Goal: Task Accomplishment & Management: Use online tool/utility

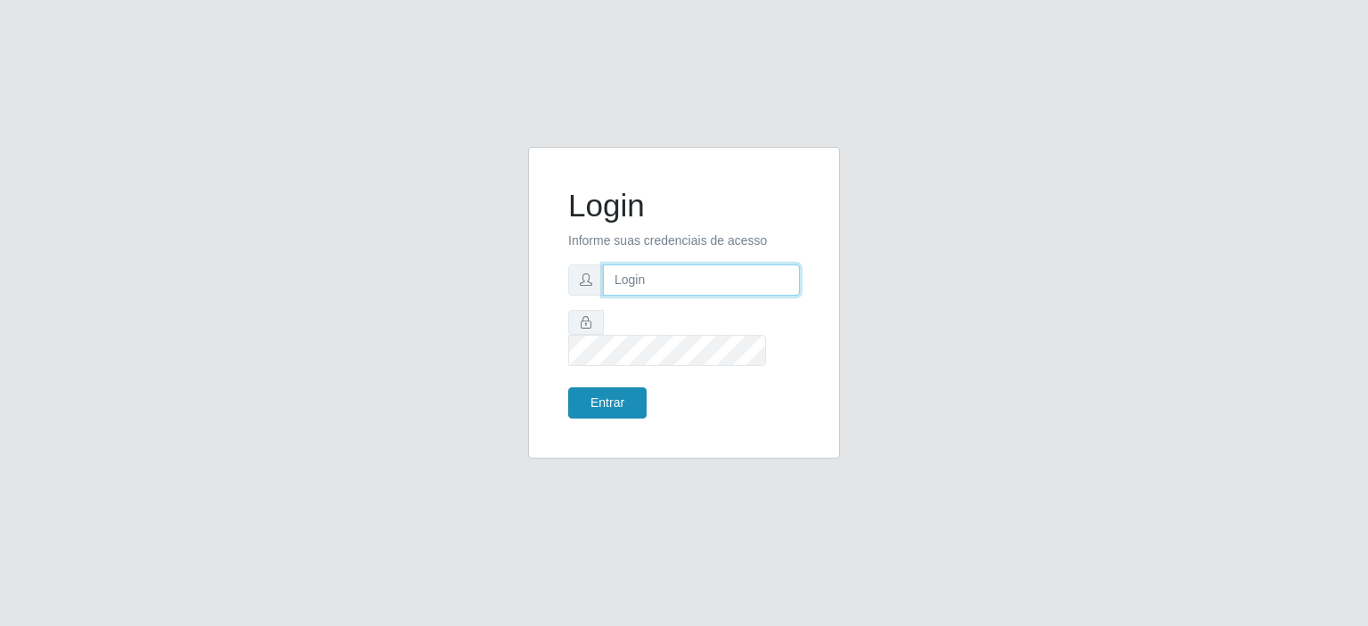
type input "[EMAIL_ADDRESS][DOMAIN_NAME]"
click at [588, 390] on button "Entrar" at bounding box center [607, 402] width 78 height 31
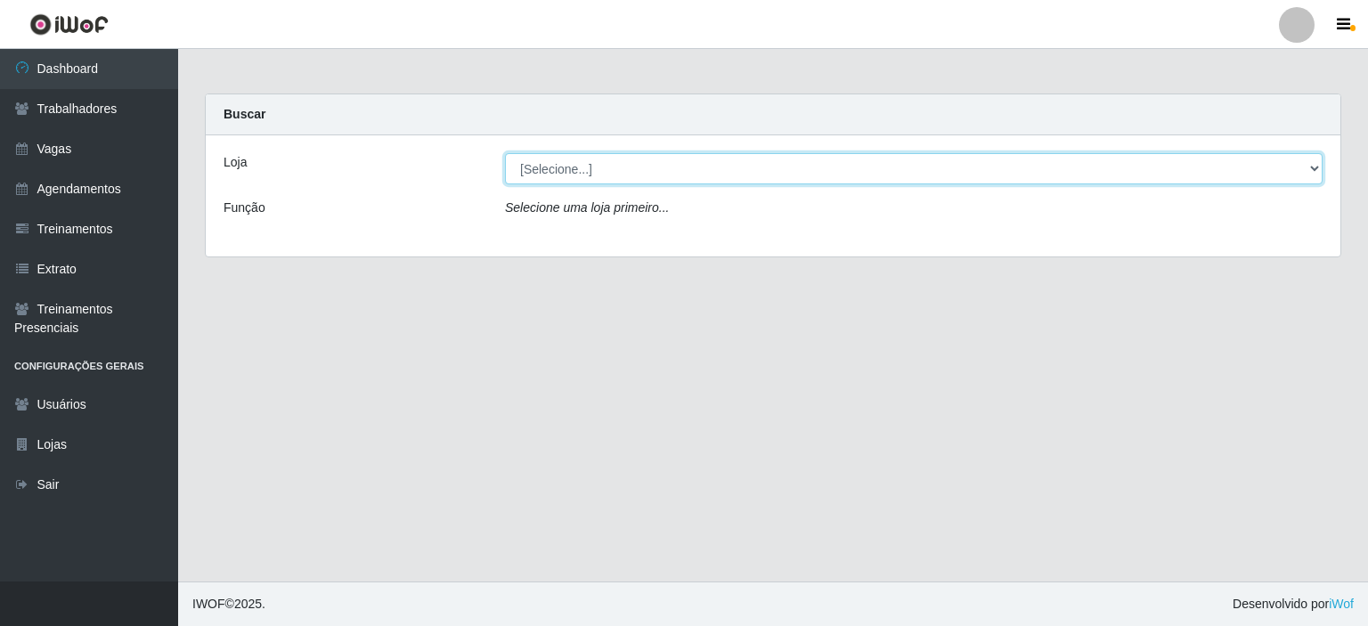
click at [578, 167] on select "[Selecione...] Preço Bom Supermercado" at bounding box center [914, 168] width 818 height 31
select select "387"
click at [505, 153] on select "[Selecione...] Preço Bom Supermercado" at bounding box center [914, 168] width 818 height 31
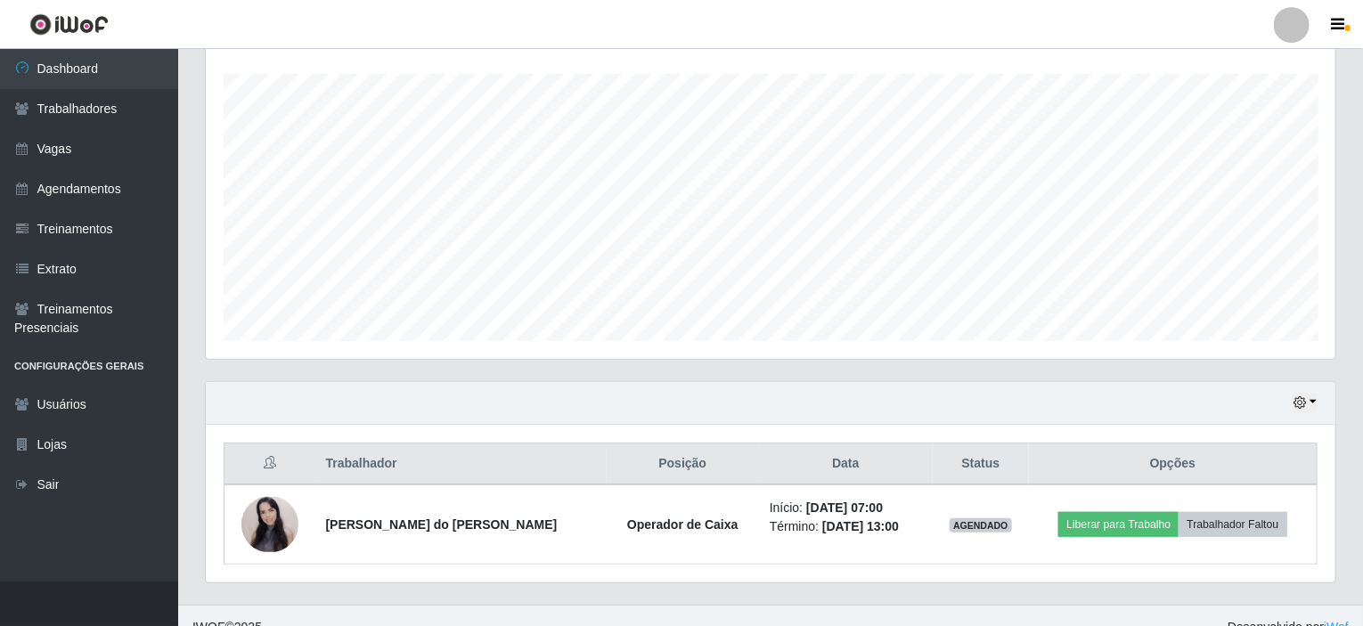
scroll to position [315, 0]
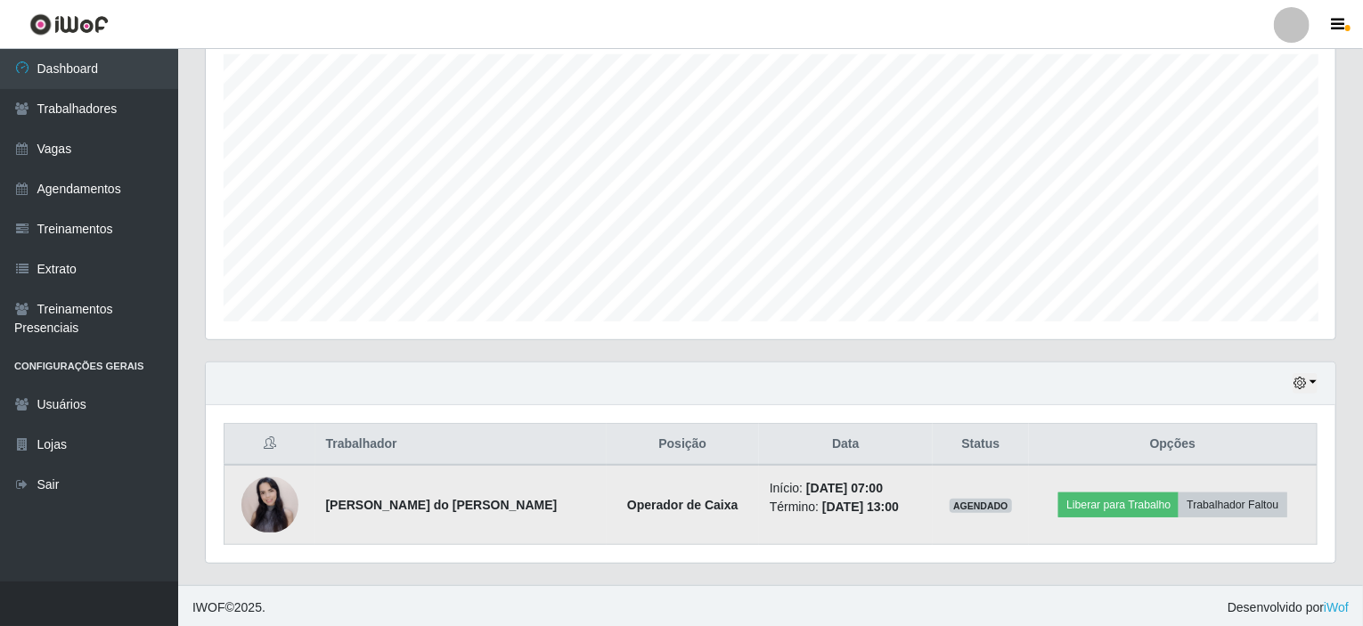
click at [271, 509] on img at bounding box center [269, 504] width 57 height 55
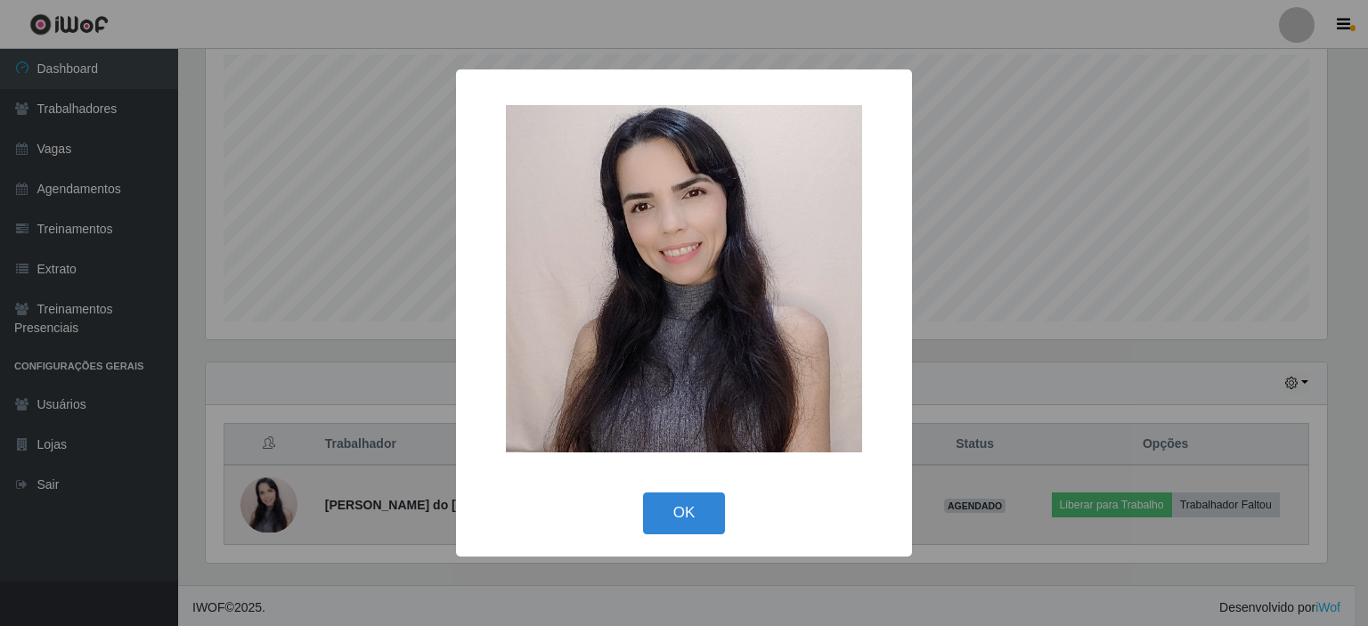
click at [271, 509] on div "× OK Cancel" at bounding box center [684, 313] width 1368 height 626
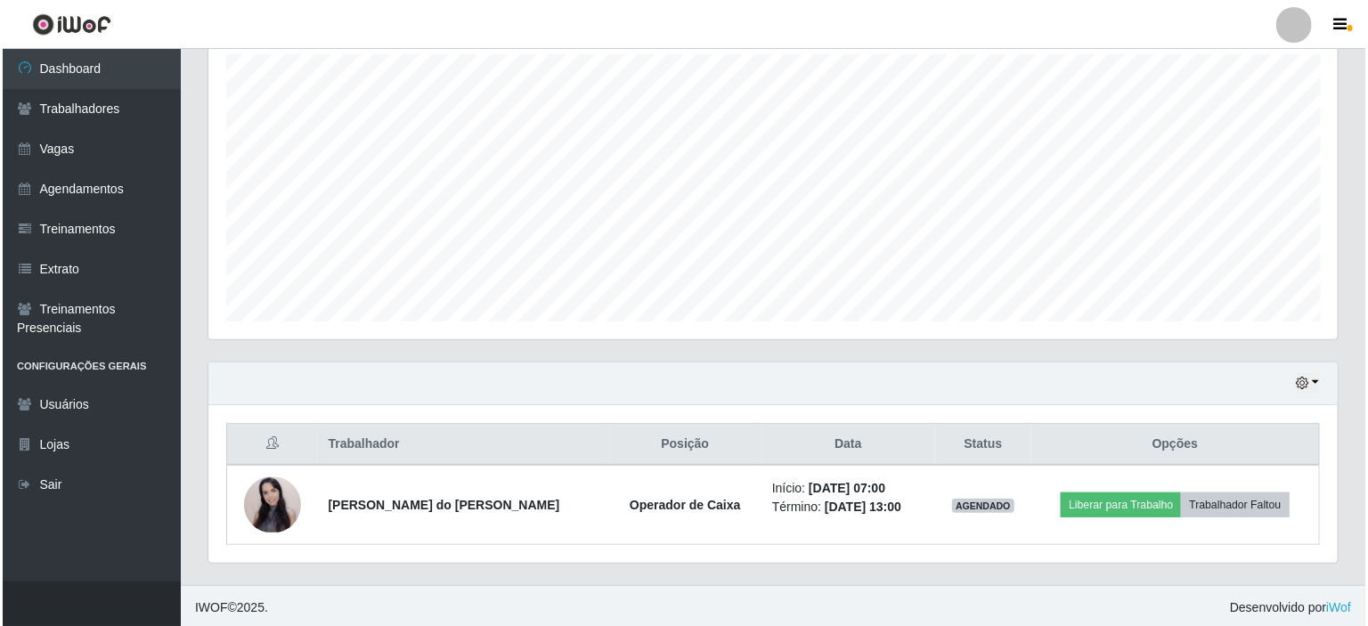
scroll to position [370, 1129]
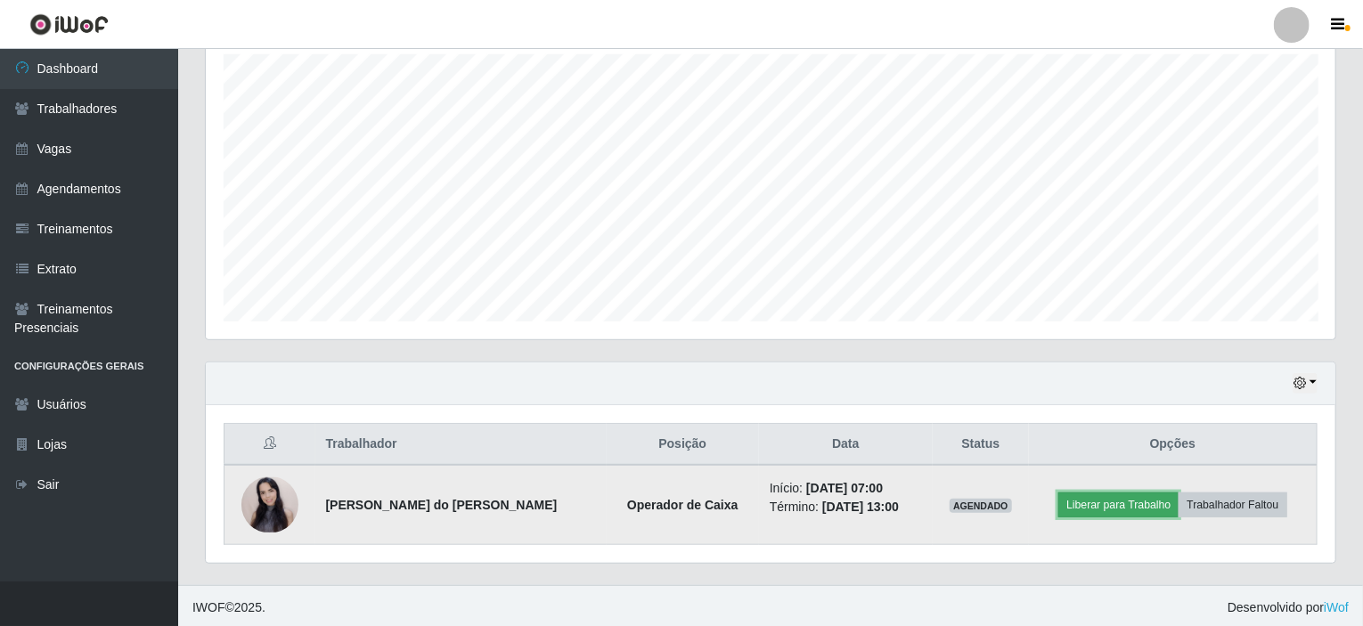
click at [1112, 502] on button "Liberar para Trabalho" at bounding box center [1118, 505] width 120 height 25
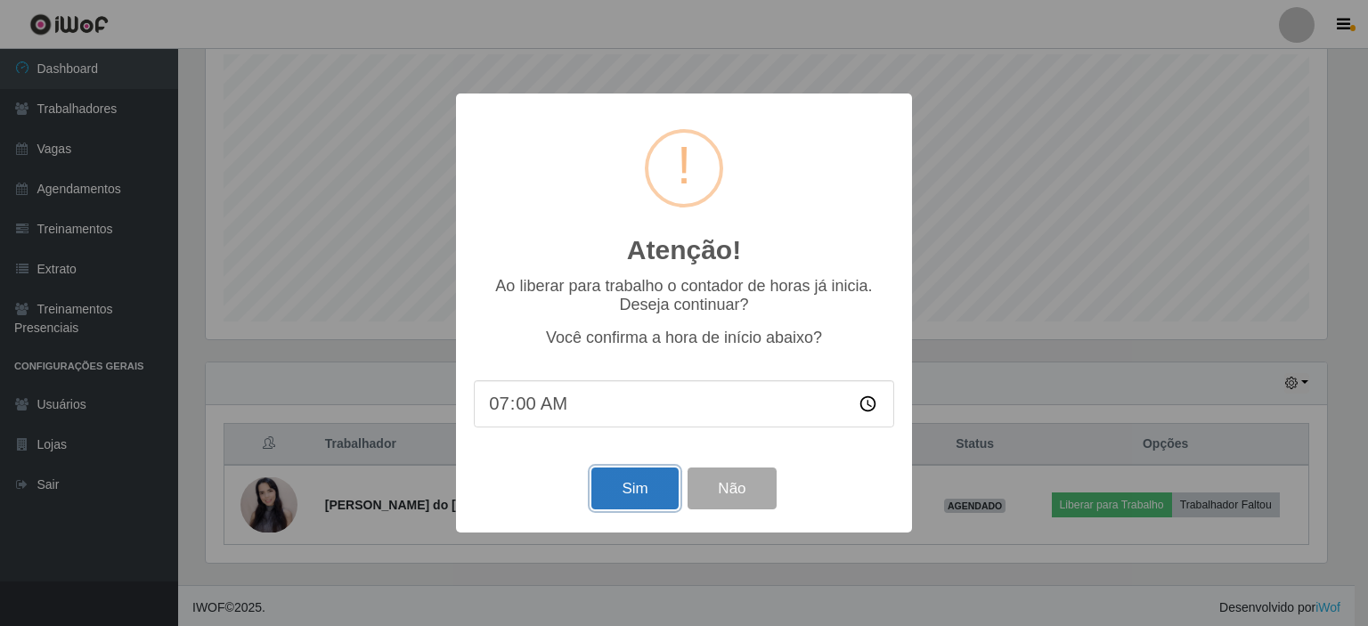
click at [634, 486] on button "Sim" at bounding box center [634, 489] width 86 height 42
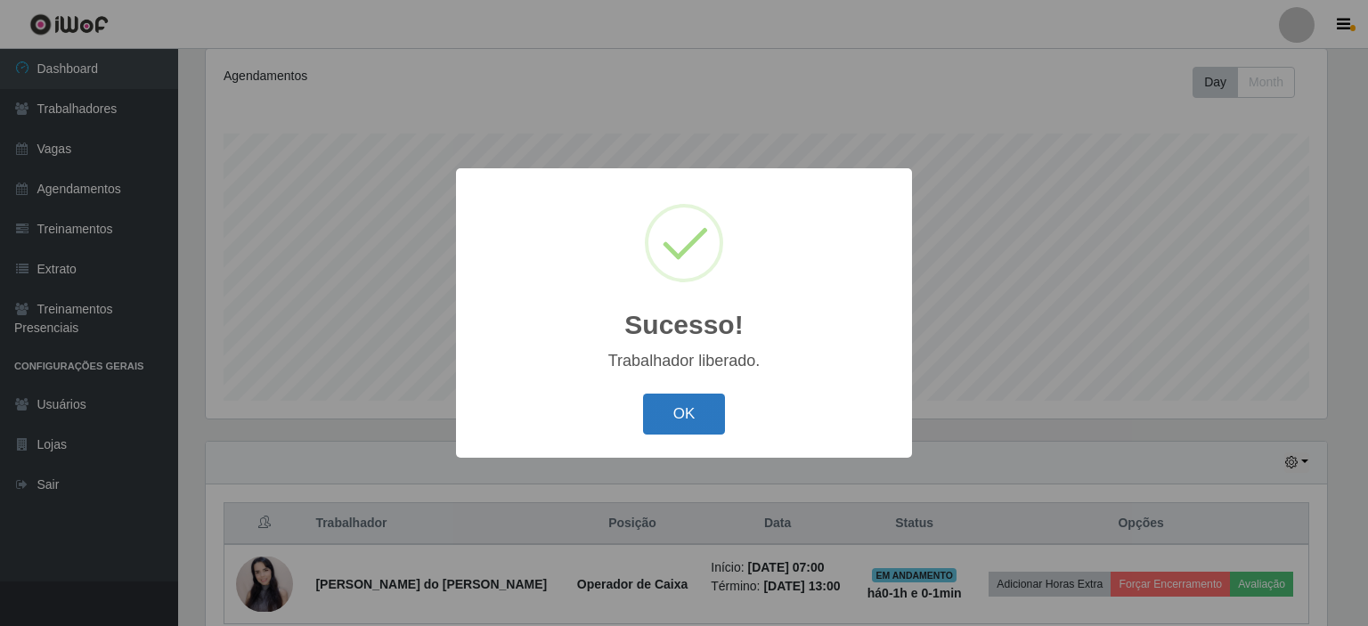
click at [674, 428] on button "OK" at bounding box center [684, 415] width 83 height 42
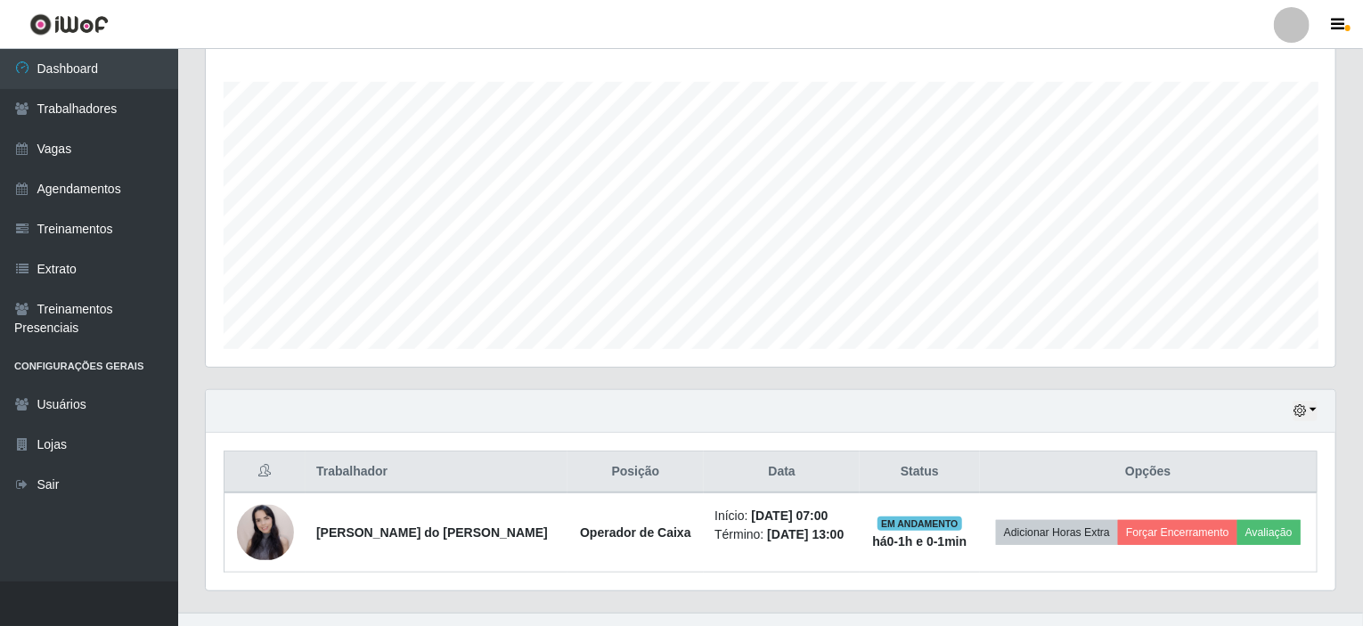
scroll to position [315, 0]
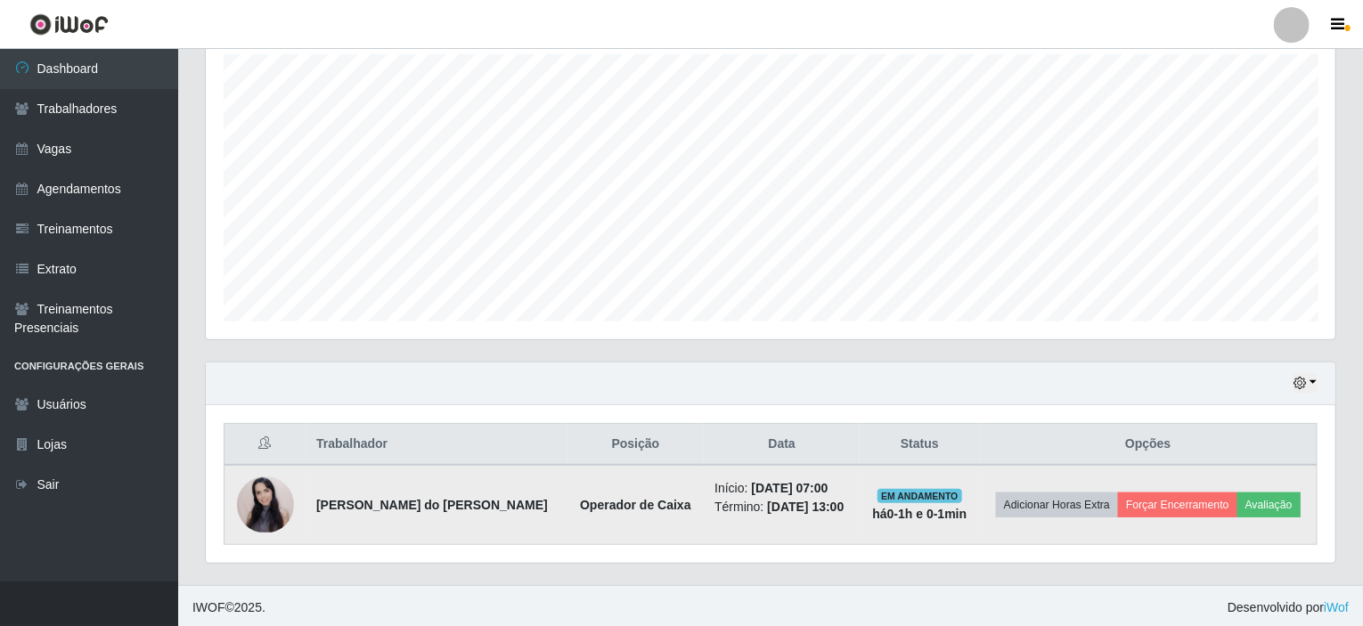
click at [253, 498] on img at bounding box center [265, 504] width 57 height 55
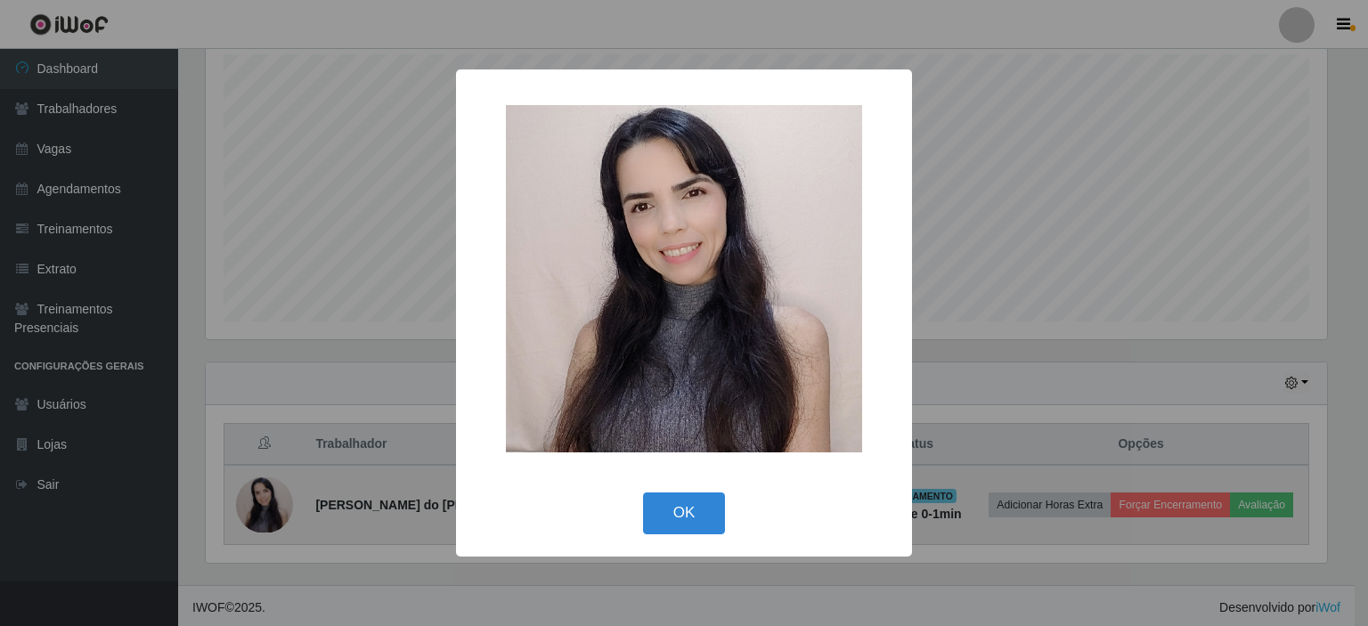
click at [253, 498] on div "× OK Cancel" at bounding box center [684, 313] width 1368 height 626
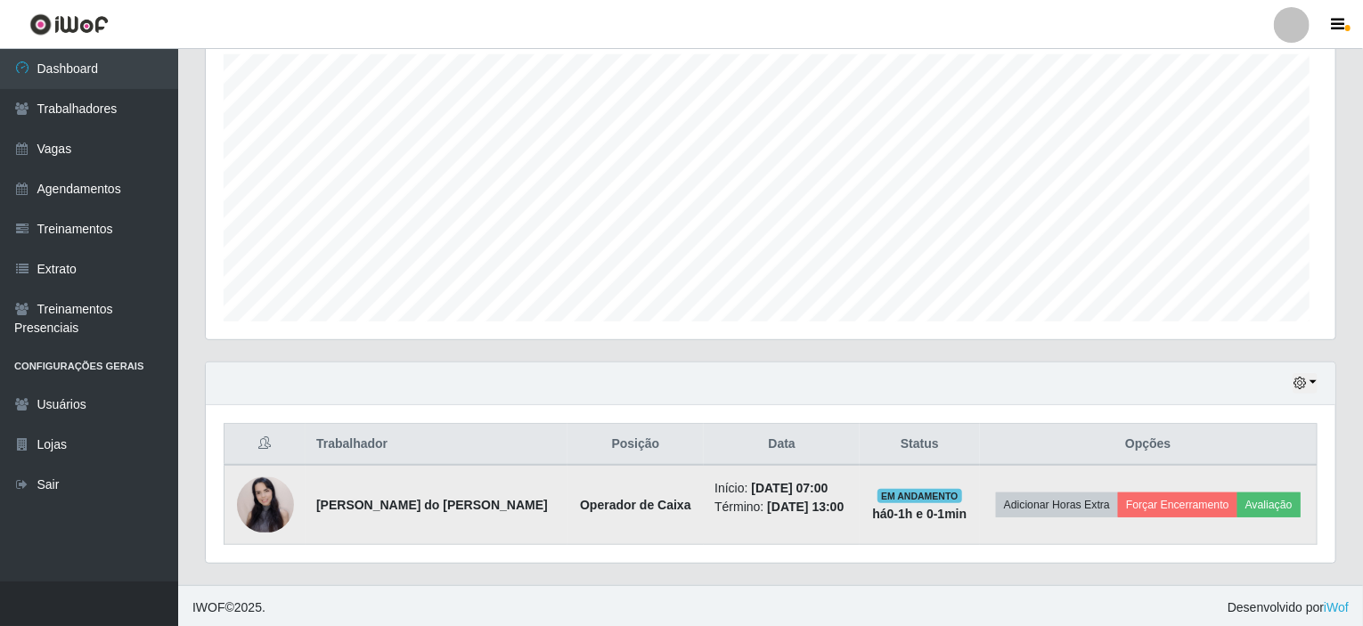
scroll to position [370, 1129]
